Goal: Task Accomplishment & Management: Use online tool/utility

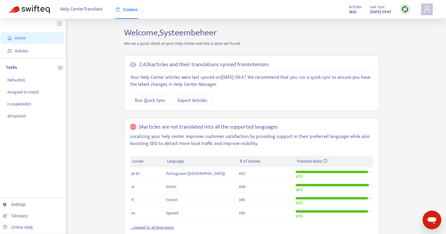
click at [405, 9] on img at bounding box center [405, 9] width 7 height 7
click at [415, 21] on link "Quick Sync" at bounding box center [417, 21] width 25 height 7
click at [45, 54] on span "Articles" at bounding box center [34, 51] width 52 height 12
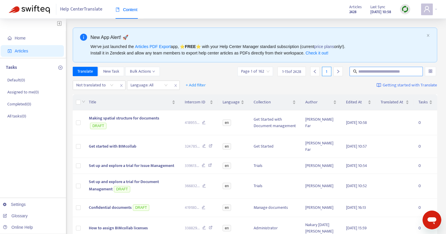
click at [361, 73] on input "text" at bounding box center [386, 71] width 56 height 6
paste input "**********"
type input "**********"
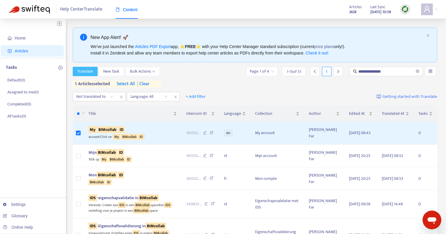
click at [90, 73] on span "Translate" at bounding box center [85, 71] width 16 height 6
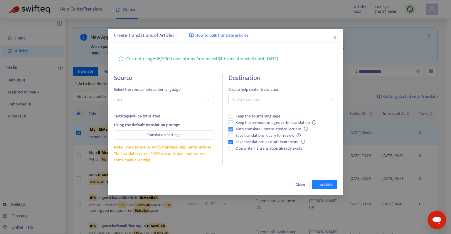
click at [247, 128] on span "Auto-translate untranslated collections" at bounding box center [271, 129] width 77 height 6
click at [260, 140] on span "Save translations as draft in Intercom" at bounding box center [270, 142] width 74 height 6
click at [246, 101] on div at bounding box center [280, 99] width 100 height 7
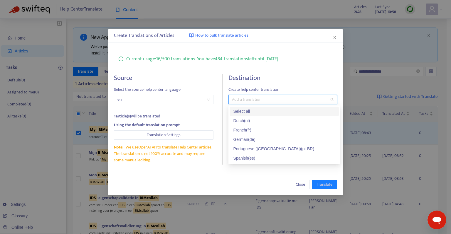
click at [242, 111] on div "Select all" at bounding box center [284, 111] width 102 height 6
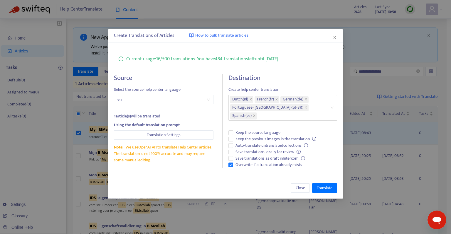
click at [262, 187] on div "Close Translate" at bounding box center [225, 188] width 223 height 9
click at [324, 187] on span "Translate" at bounding box center [325, 188] width 16 height 6
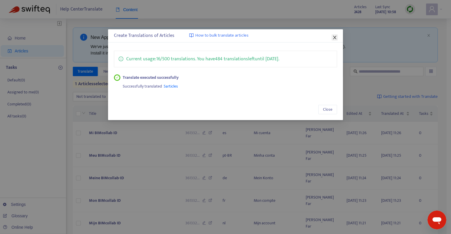
click at [335, 38] on icon "close" at bounding box center [334, 37] width 5 height 5
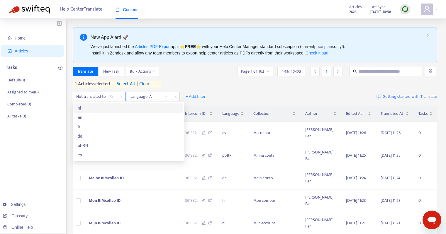
click at [106, 99] on div at bounding box center [91, 96] width 35 height 7
click at [363, 70] on input "text" at bounding box center [386, 71] width 56 height 6
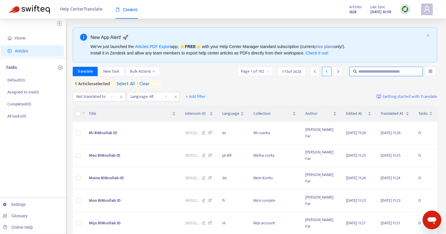
paste input "**********"
type input "**********"
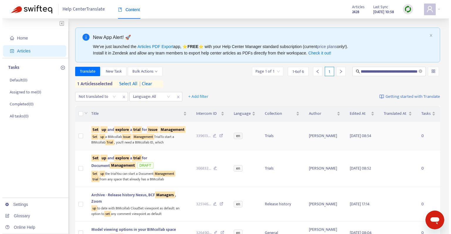
scroll to position [0, 0]
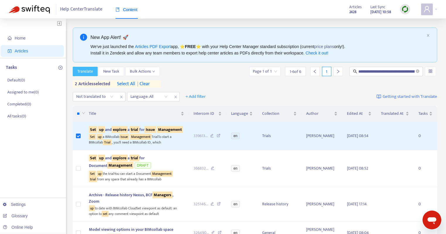
click at [80, 73] on span "Translate" at bounding box center [85, 71] width 16 height 6
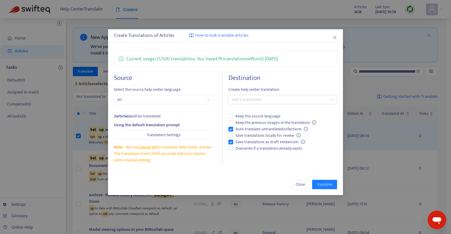
click at [232, 107] on div "Destination Create help center translation Add a translation Keep the source la…" at bounding box center [282, 119] width 109 height 91
click at [233, 142] on span "Save translations as draft in Intercom" at bounding box center [270, 142] width 74 height 6
click at [246, 101] on div at bounding box center [280, 99] width 100 height 7
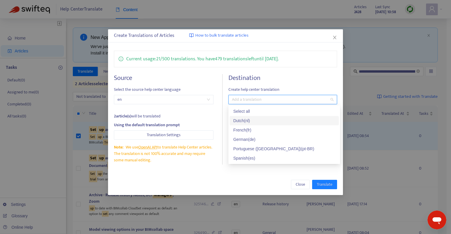
click at [249, 110] on div "Select all" at bounding box center [284, 111] width 102 height 6
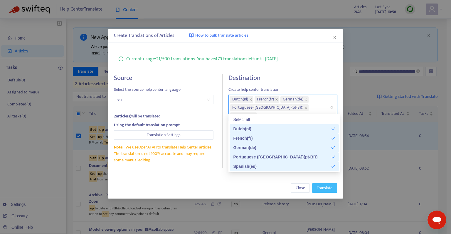
click at [323, 185] on span "Translate" at bounding box center [325, 188] width 16 height 6
